Goal: Book appointment/travel/reservation

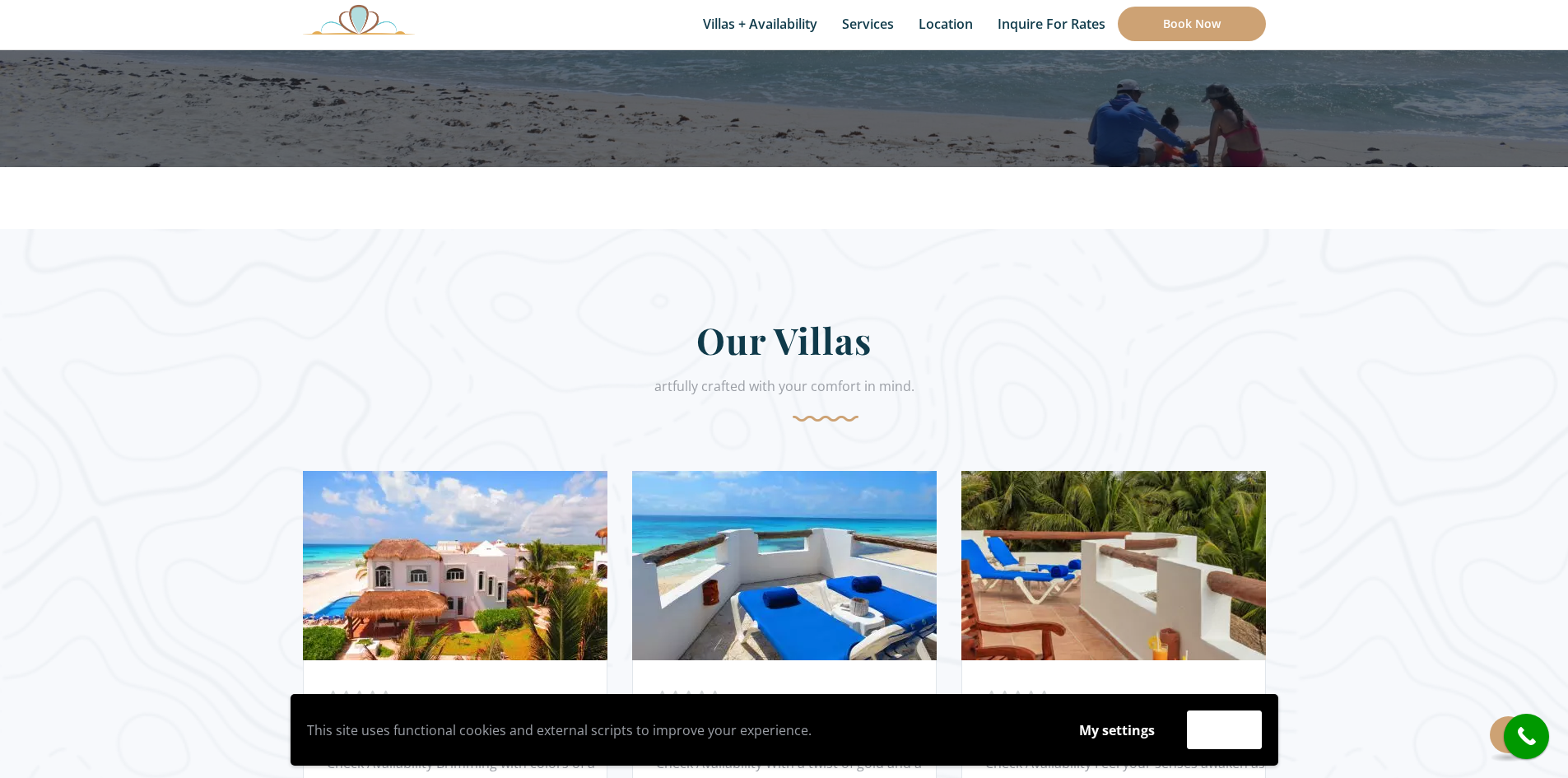
scroll to position [823, 0]
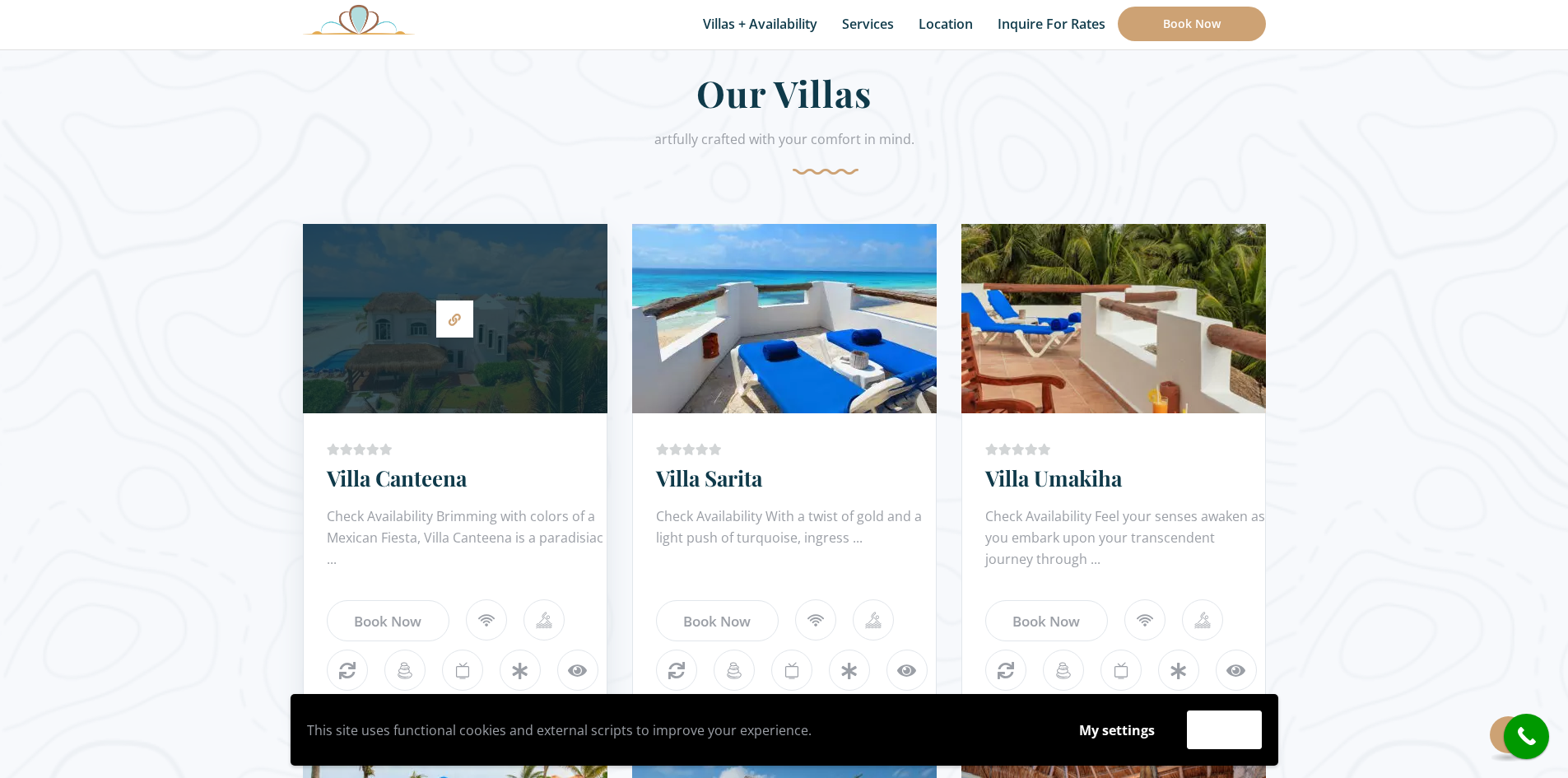
click at [322, 474] on div "Price Starting From: $1,065.0 Night Villa Canteena Check Availability Brimming …" at bounding box center [455, 566] width 304 height 307
click at [363, 468] on link "Villa Canteena" at bounding box center [396, 478] width 140 height 29
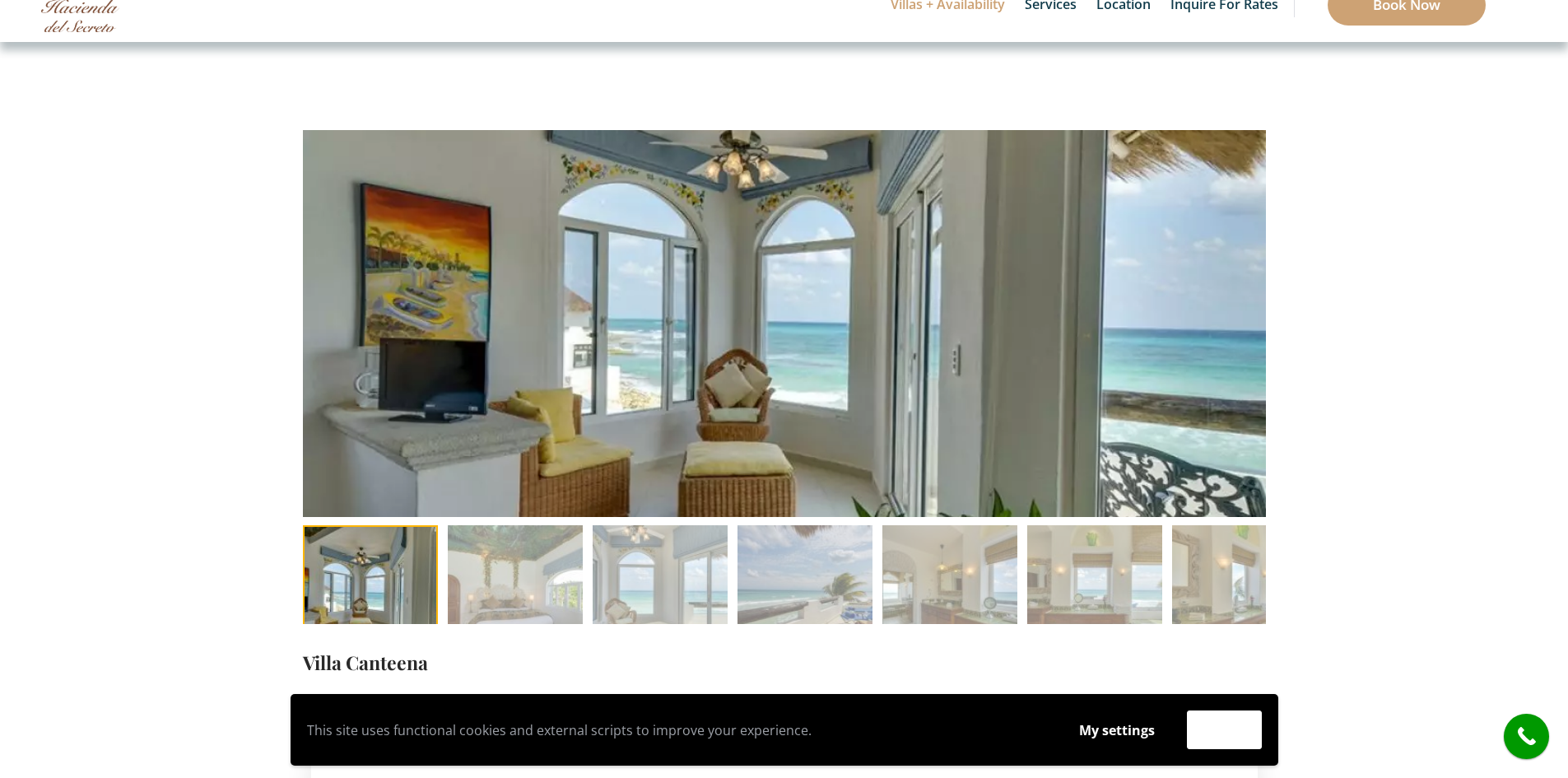
scroll to position [165, 0]
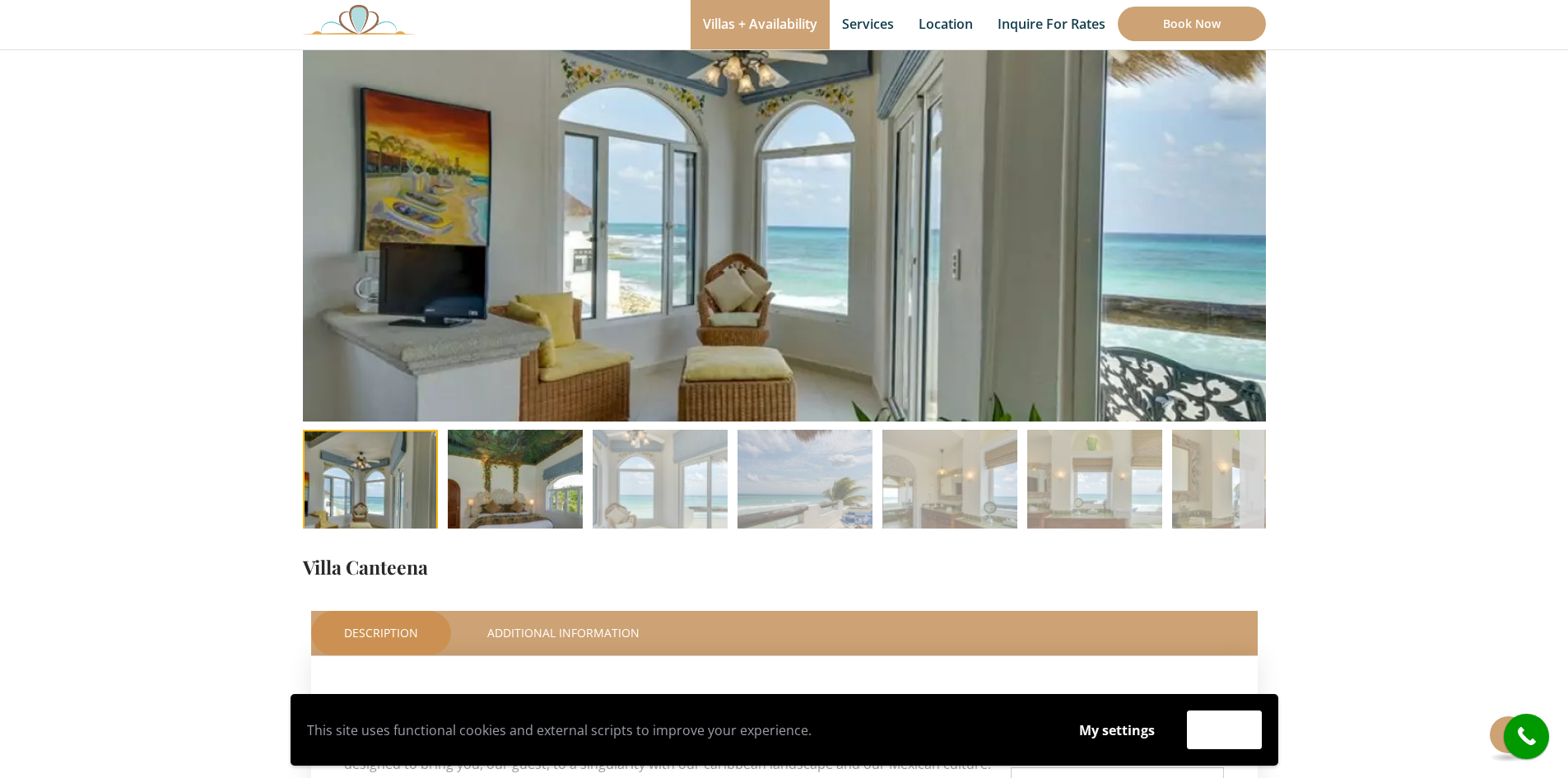
click at [550, 500] on img at bounding box center [515, 497] width 135 height 135
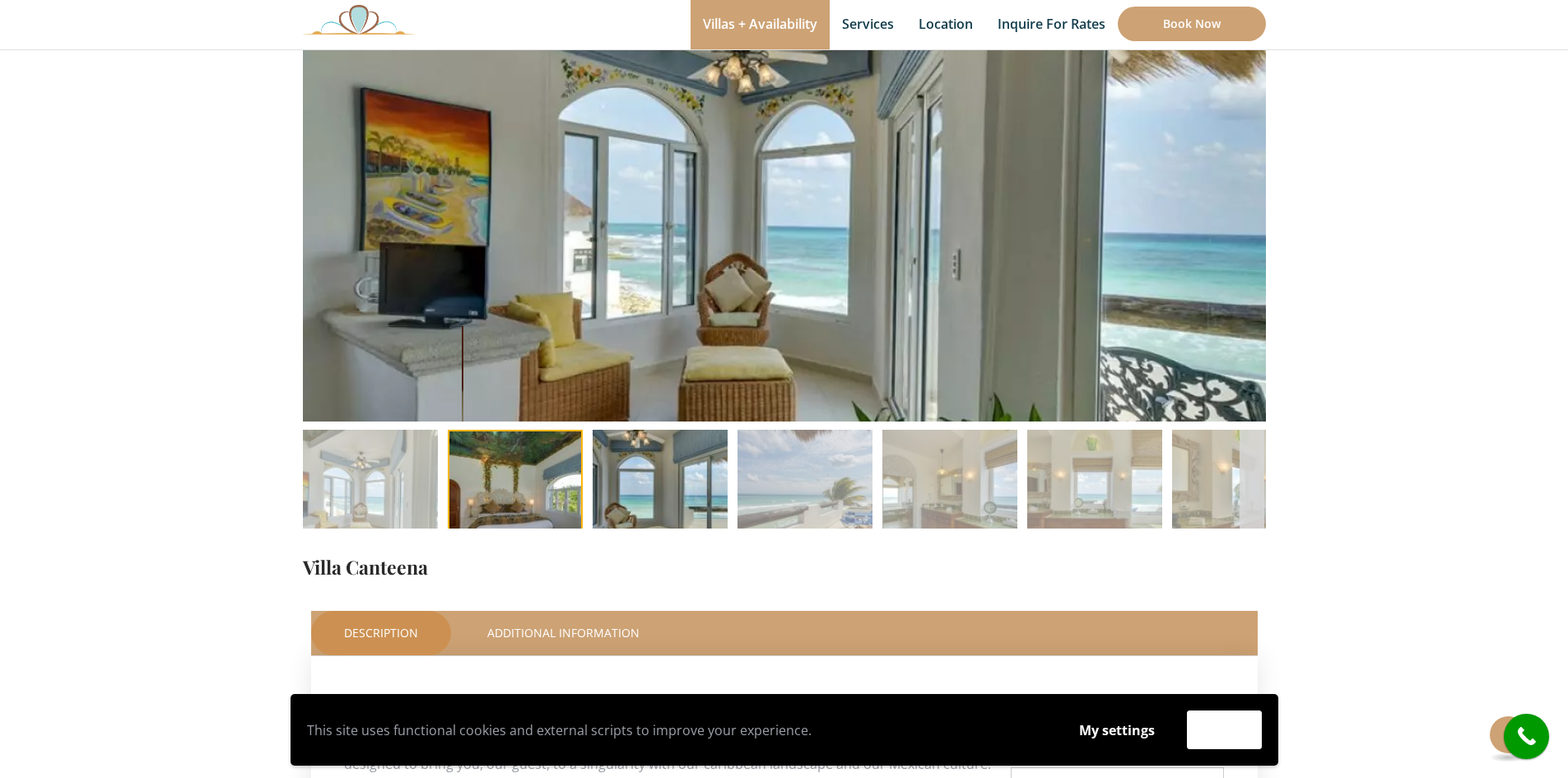
click at [621, 497] on img at bounding box center [660, 497] width 135 height 135
